Goal: Register for event/course

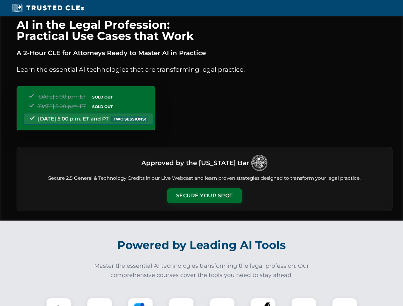
click at [204, 196] on button "Secure Your Spot" at bounding box center [204, 196] width 75 height 15
click at [59, 302] on img at bounding box center [58, 310] width 19 height 19
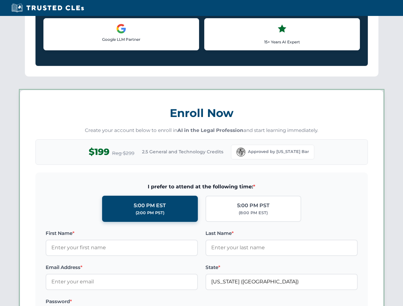
click at [140, 302] on label "Password *" at bounding box center [122, 302] width 152 height 8
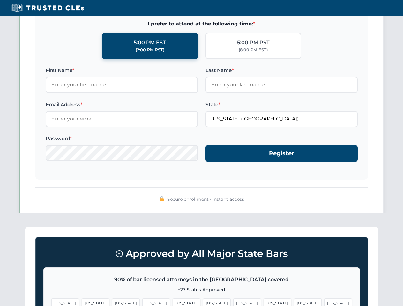
click at [294, 302] on span "[US_STATE]" at bounding box center [308, 303] width 28 height 9
